Goal: Navigation & Orientation: Find specific page/section

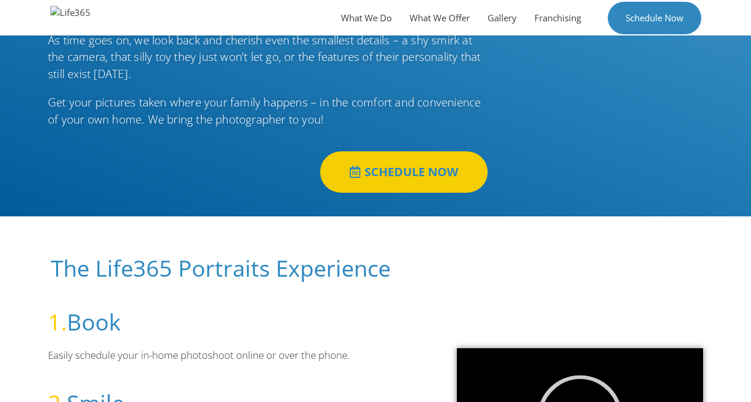
scroll to position [154, 0]
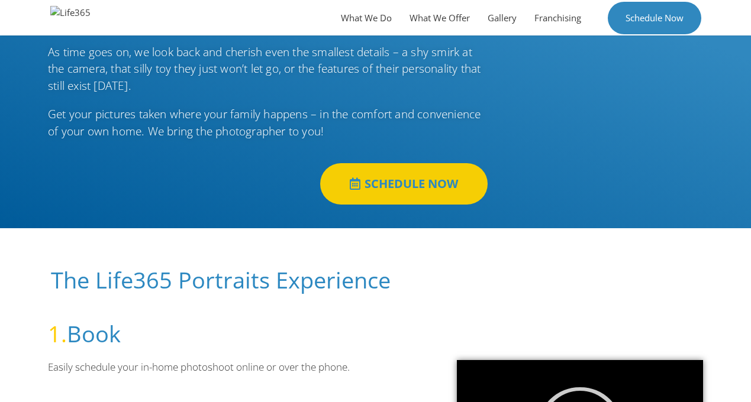
click at [416, 180] on span "SCHEDULE NOW" at bounding box center [410, 184] width 93 height 12
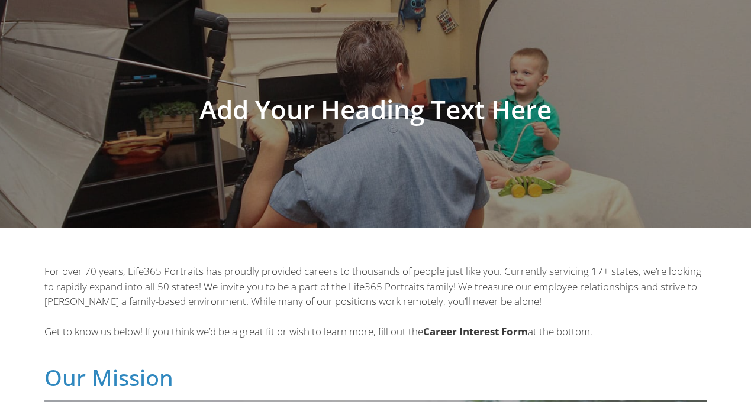
scroll to position [79, 0]
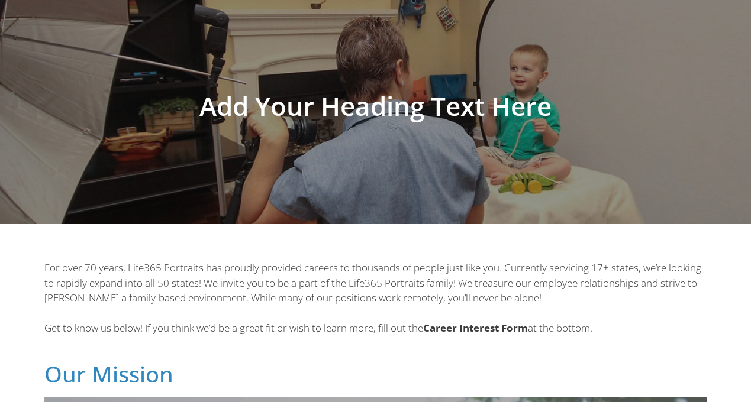
click at [410, 104] on h1 "Add Your Heading Text Here" at bounding box center [375, 106] width 663 height 26
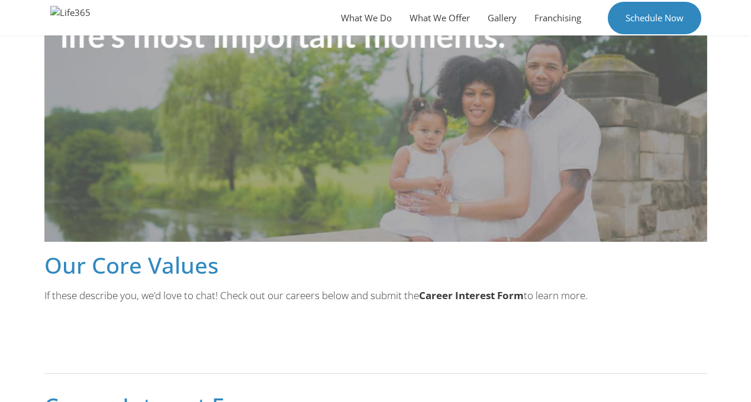
scroll to position [641, 0]
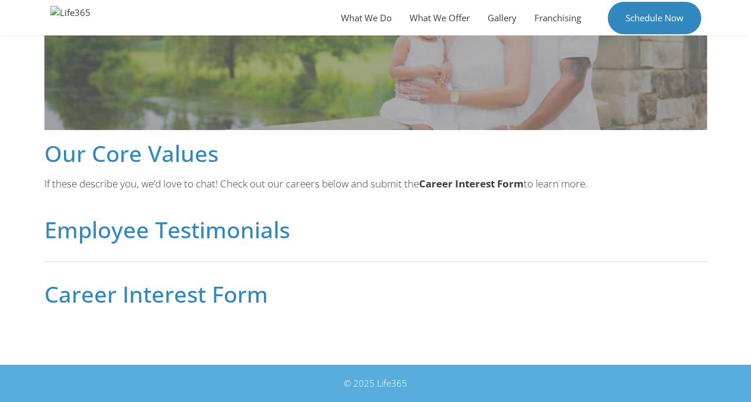
click at [217, 299] on h2 "Career Interest Form" at bounding box center [375, 294] width 663 height 22
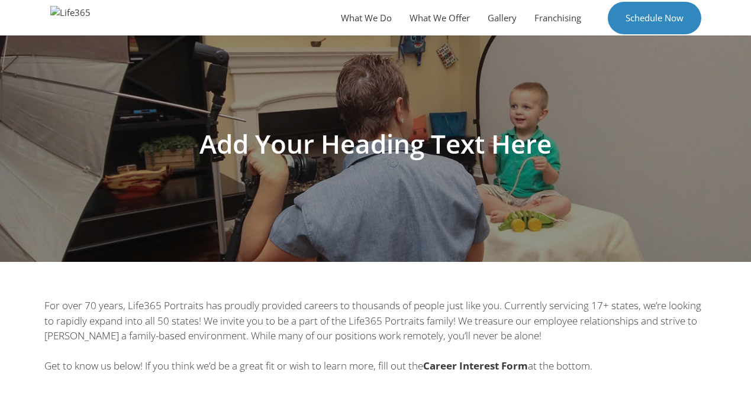
scroll to position [40, 0]
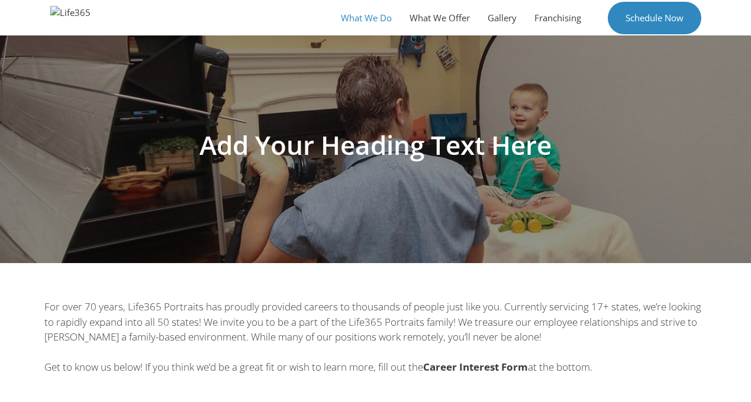
click at [377, 9] on link "What We Do" at bounding box center [366, 17] width 69 height 35
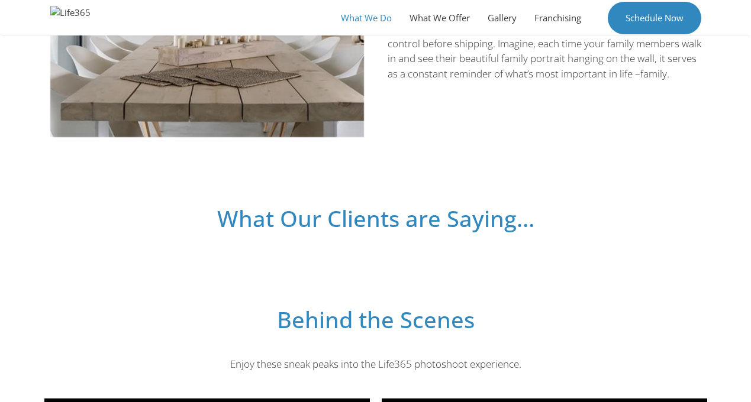
scroll to position [1027, 0]
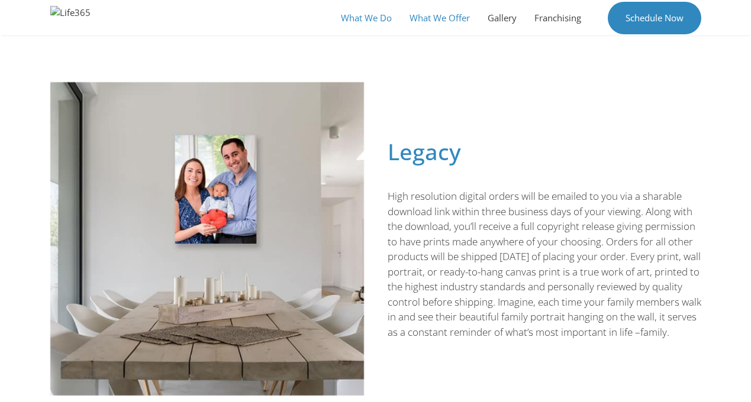
click at [448, 13] on link "What We Offer" at bounding box center [439, 17] width 78 height 35
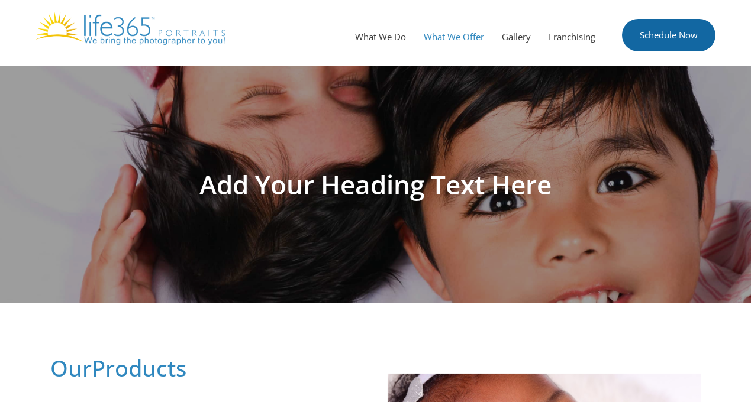
click at [630, 38] on link "Schedule Now" at bounding box center [668, 35] width 93 height 33
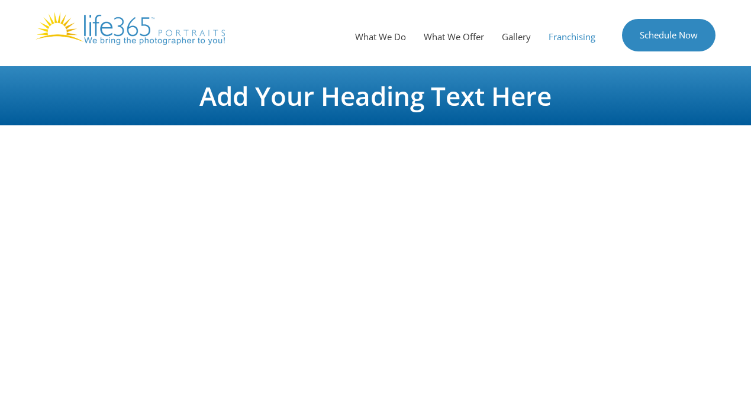
click at [574, 45] on link "Franchising" at bounding box center [571, 36] width 64 height 35
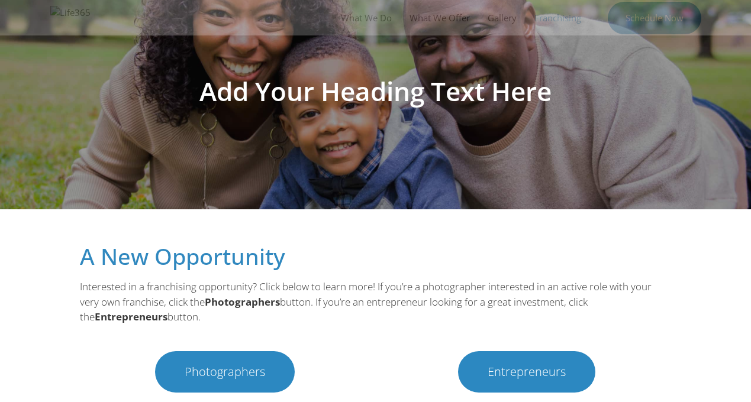
scroll to position [150, 0]
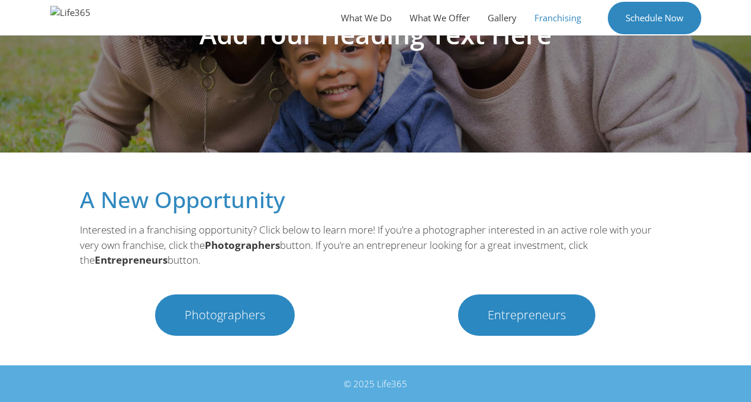
click at [240, 309] on span "Photographers" at bounding box center [225, 315] width 80 height 12
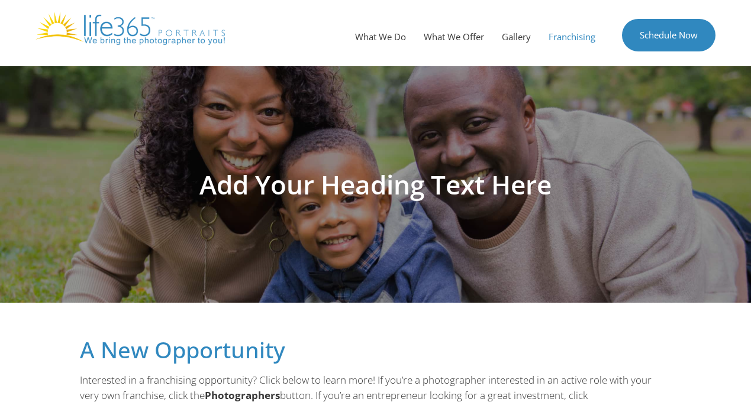
scroll to position [150, 0]
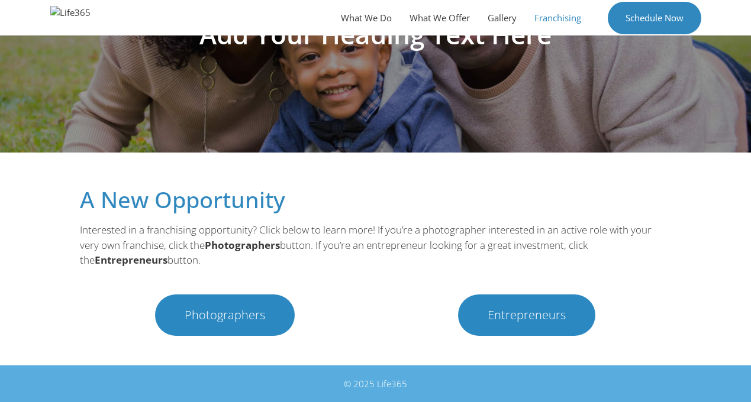
click at [208, 311] on span "Photographers" at bounding box center [225, 315] width 80 height 12
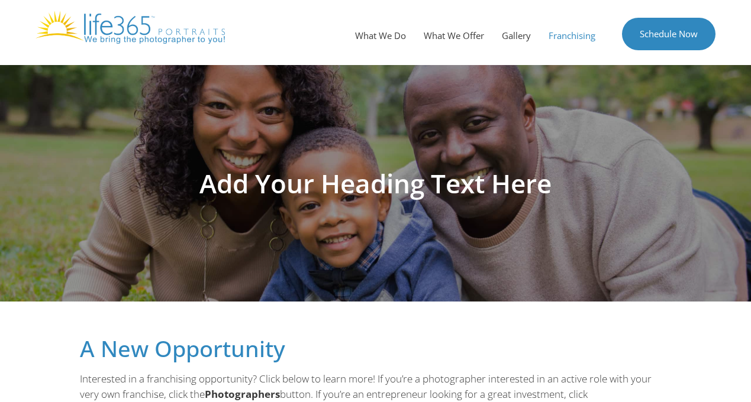
scroll to position [0, 0]
